Goal: Transaction & Acquisition: Purchase product/service

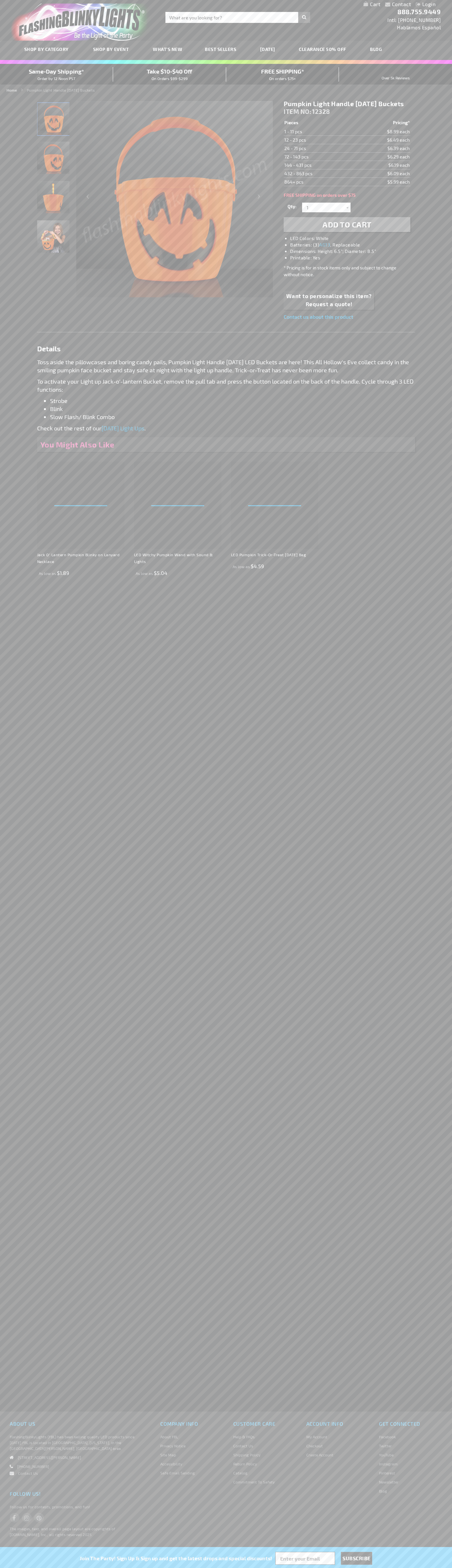
click at [347, 229] on span "Add to Cart" at bounding box center [347, 224] width 49 height 9
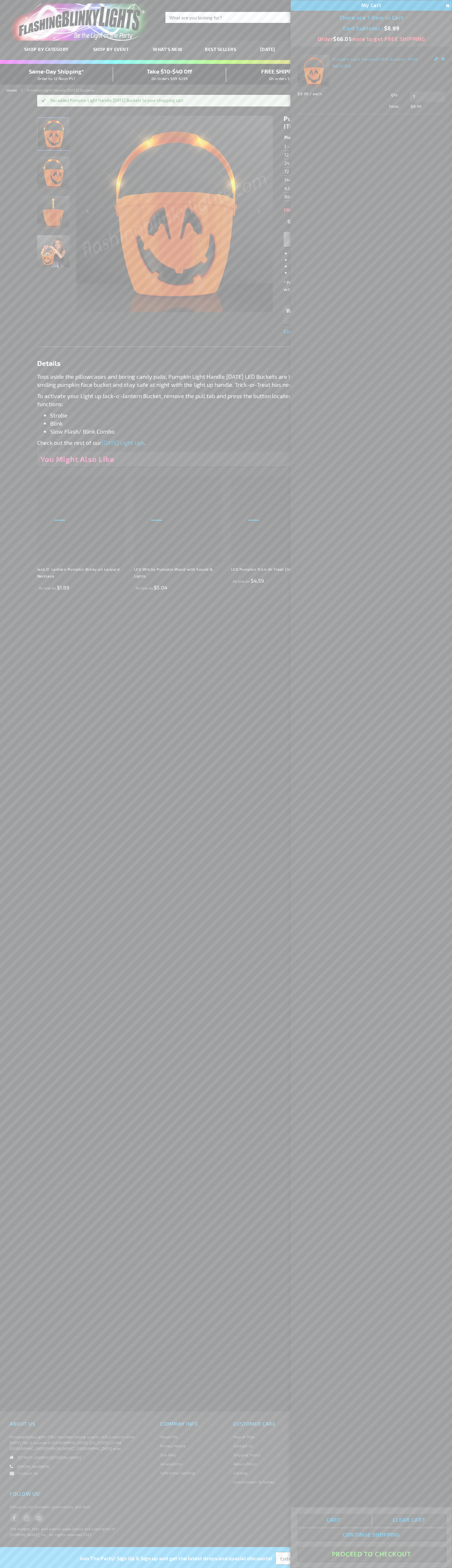
click at [371, 1554] on button "Proceed To Checkout" at bounding box center [371, 1554] width 148 height 14
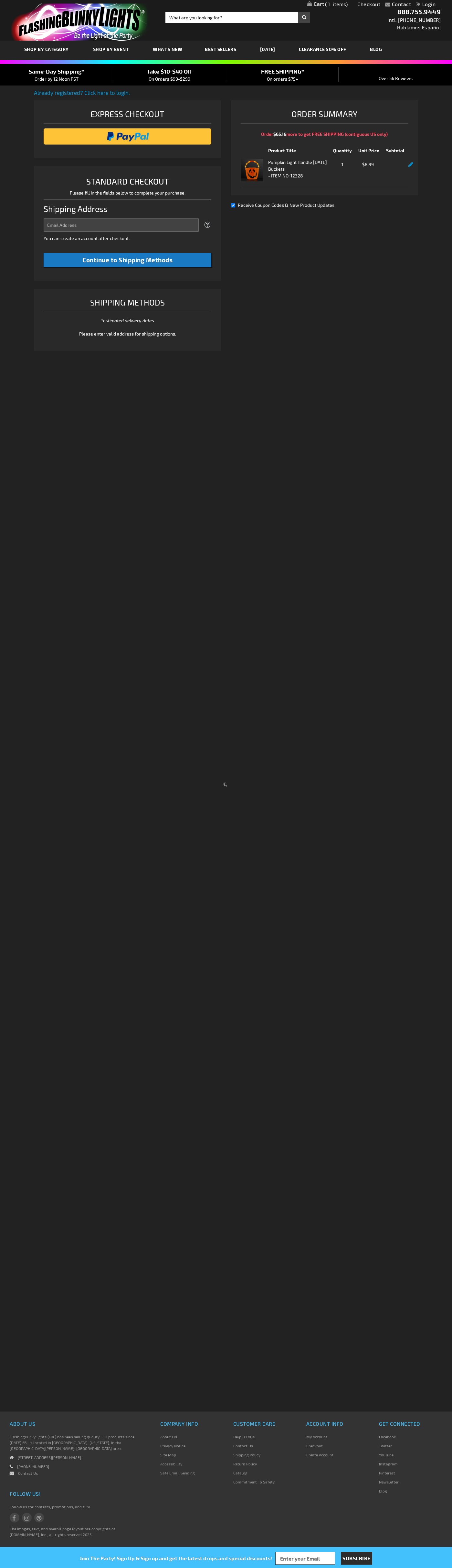
select select "US"
